Goal: Find contact information: Find contact information

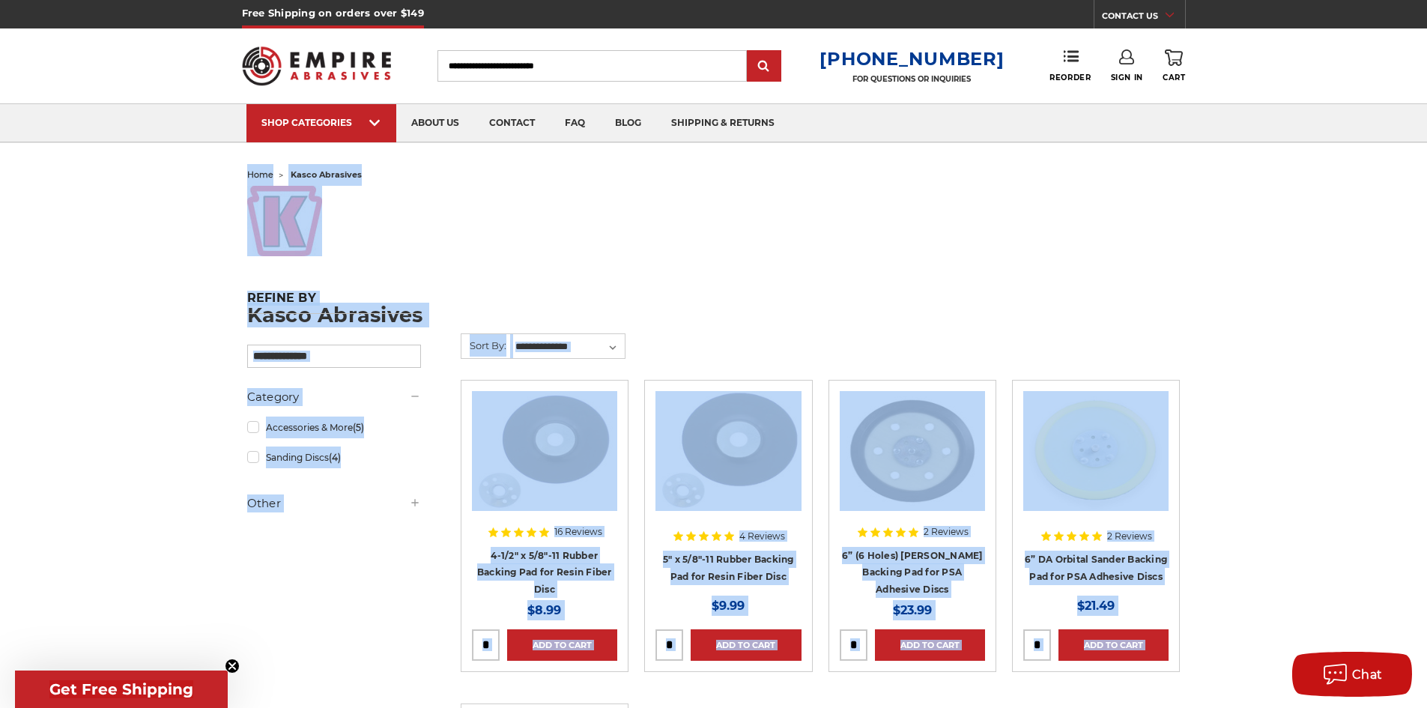
drag, startPoint x: 1426, startPoint y: 142, endPoint x: 1425, endPoint y: 397, distance: 254.7
click at [1425, 397] on body "Free Shipping on orders over $149 CONTACT US Monday - Friday (excluding holiday…" at bounding box center [713, 721] width 1427 height 1443
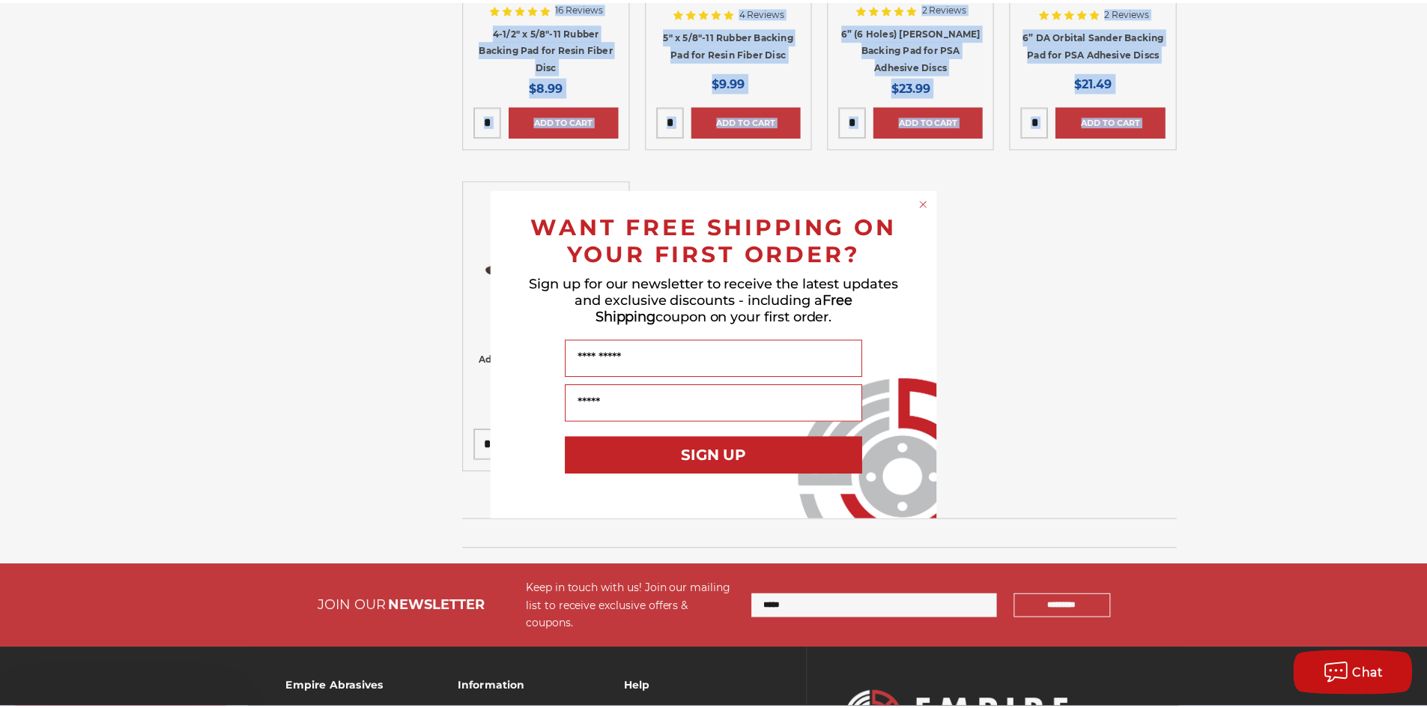
scroll to position [524, 0]
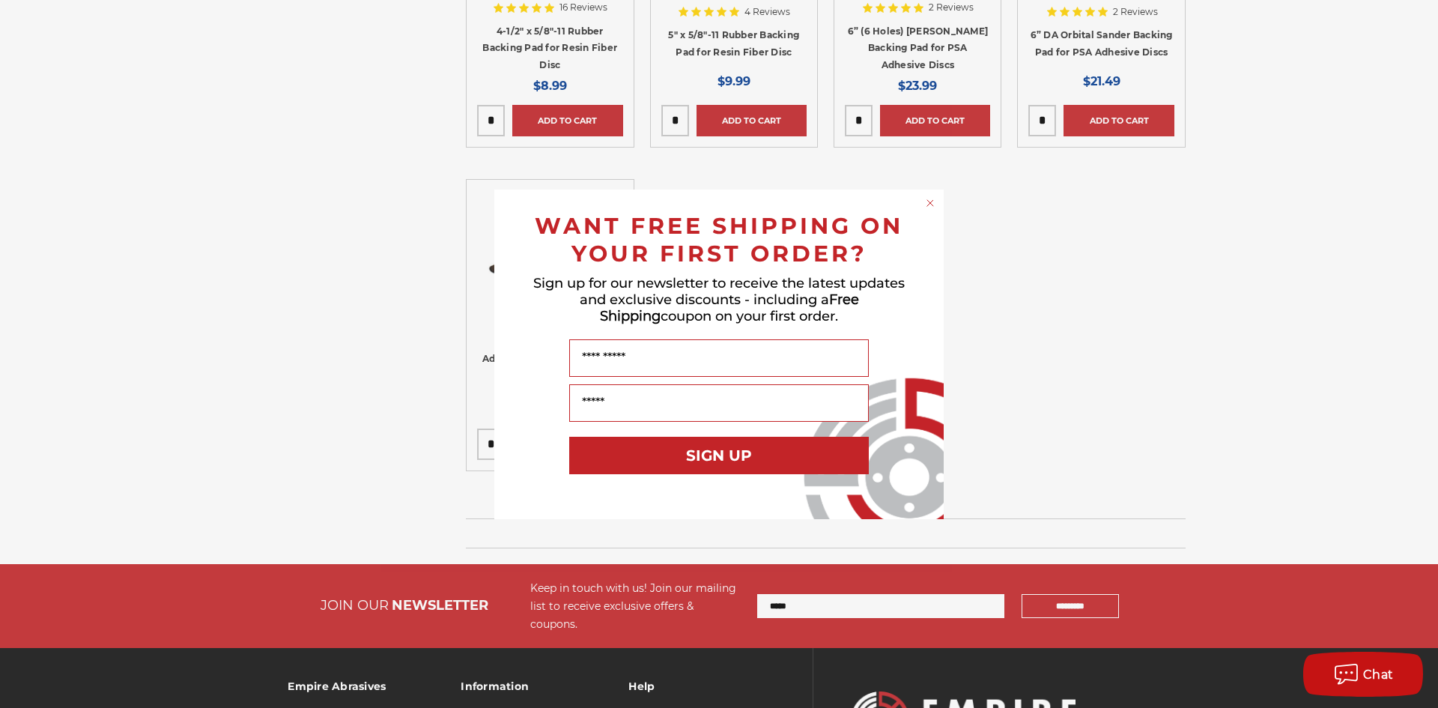
click at [285, 223] on div "Close dialog WANT FREE SHIPPING ON YOUR FIRST ORDER? Sign up for our newsletter…" at bounding box center [719, 354] width 1438 height 708
click at [935, 207] on circle "Close dialog" at bounding box center [931, 203] width 14 height 14
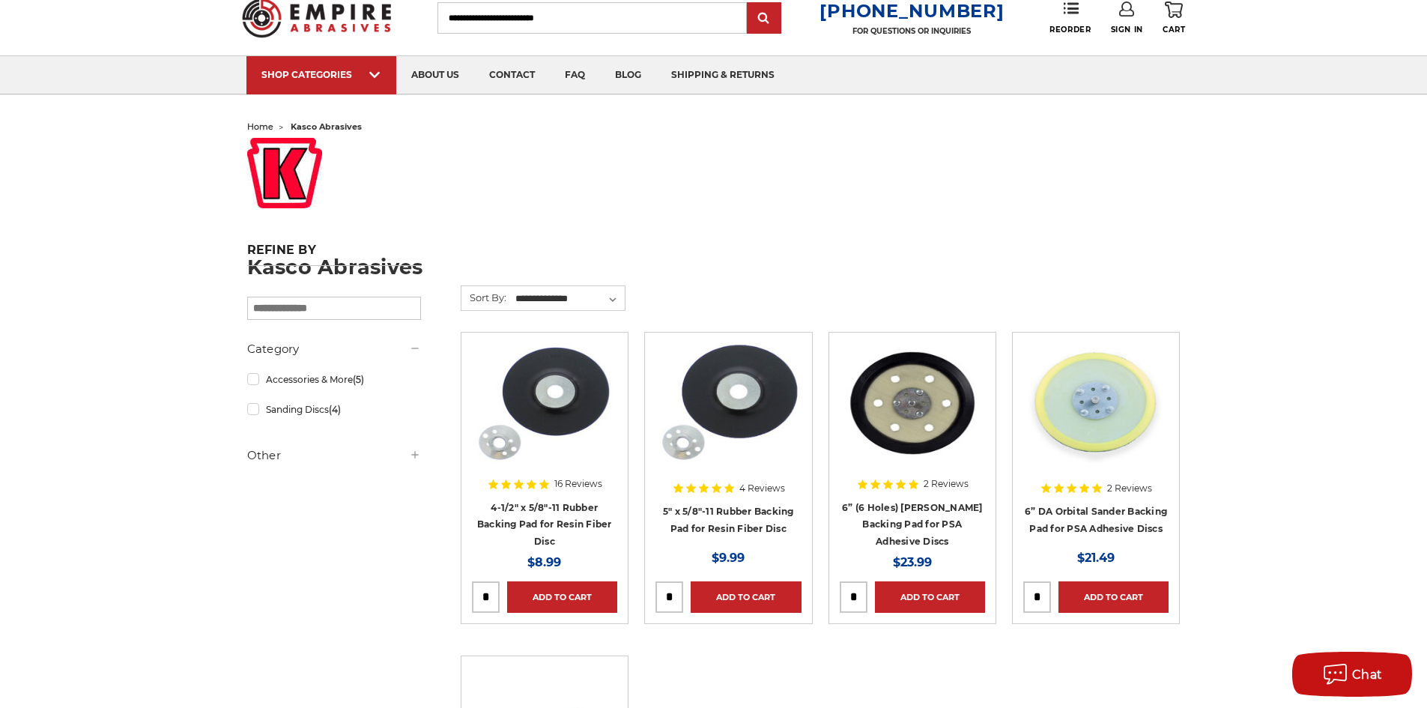
scroll to position [0, 0]
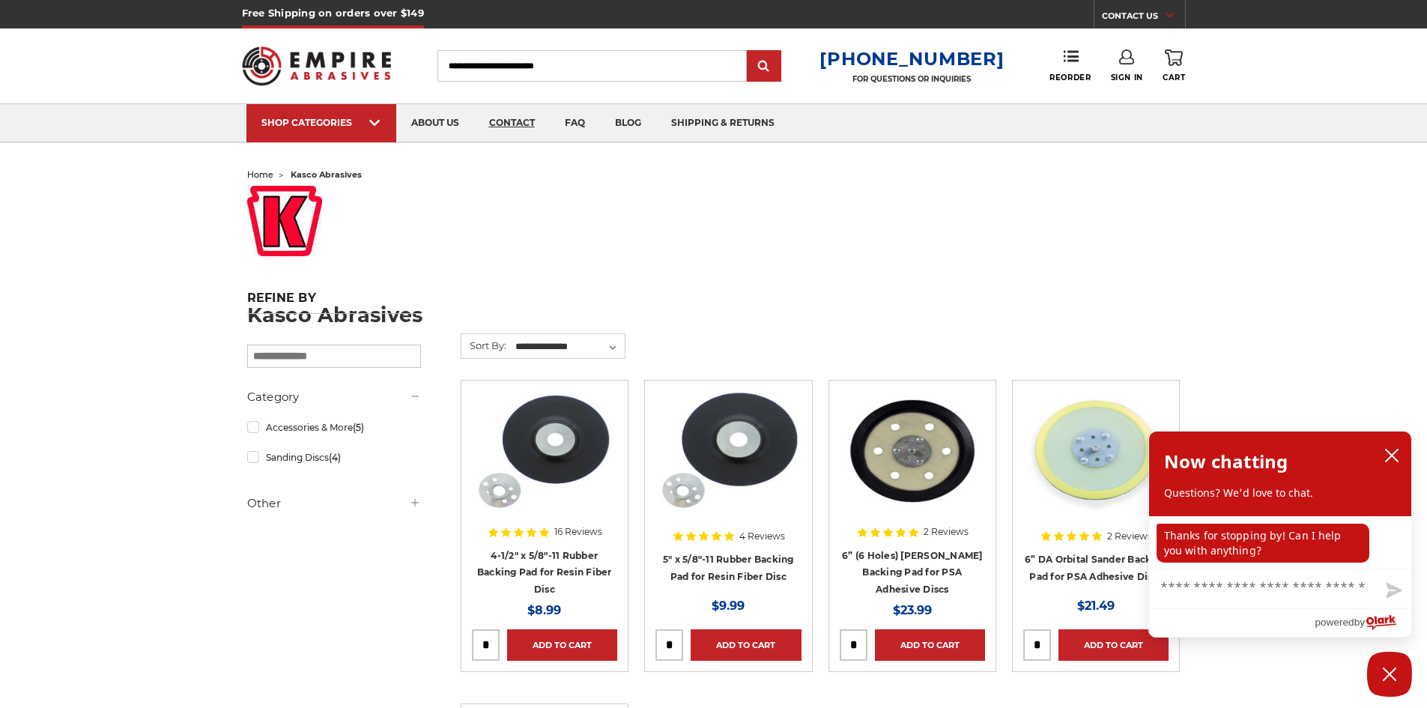
click at [520, 122] on link "contact" at bounding box center [512, 123] width 76 height 38
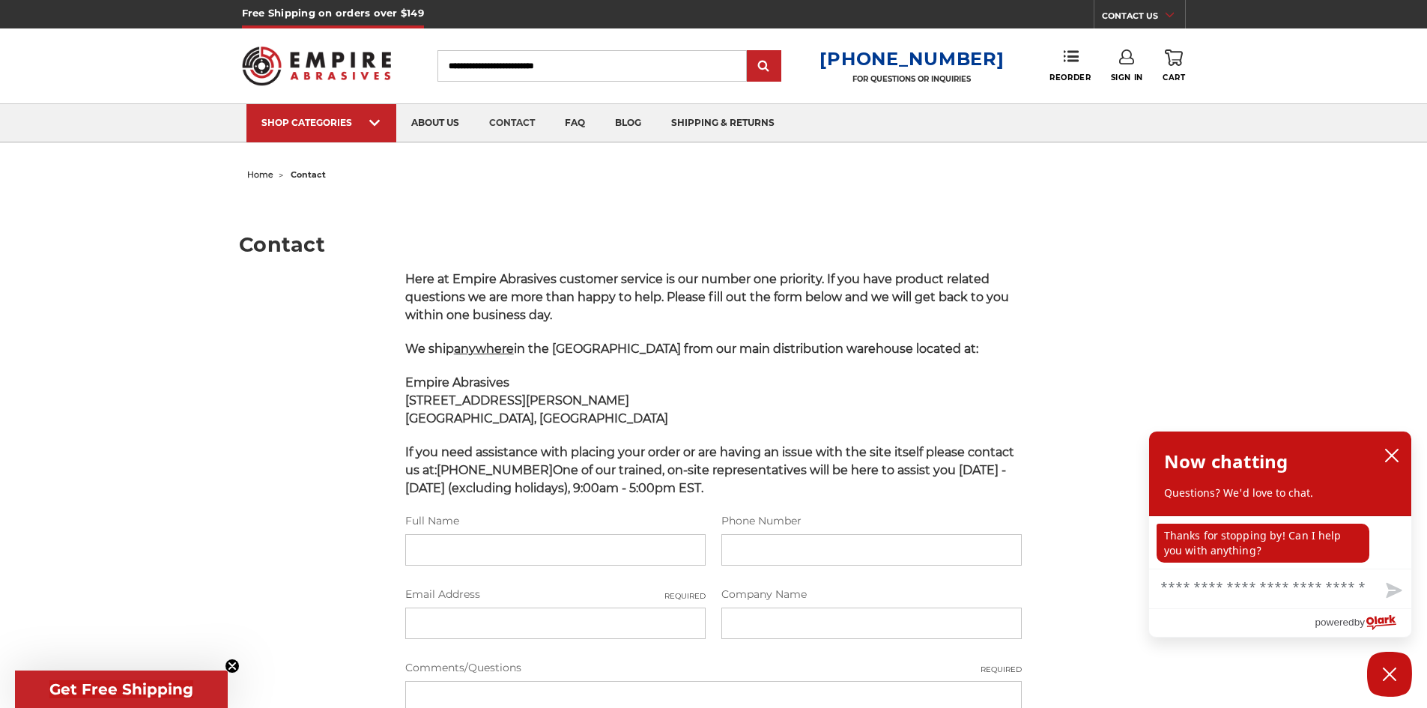
click at [436, 203] on main "Contact Here at Empire Abrasives customer service is our number one priority. I…" at bounding box center [713, 560] width 949 height 749
